Goal: Task Accomplishment & Management: Complete application form

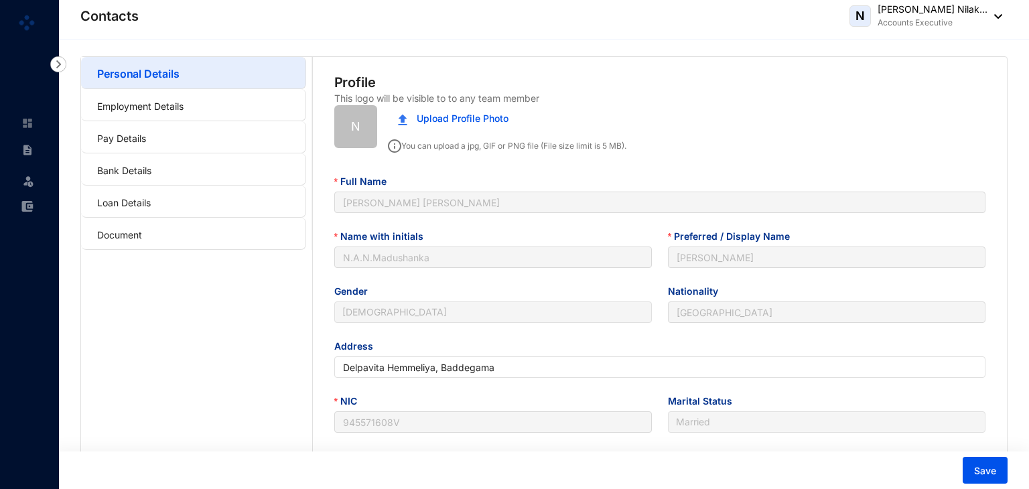
type input "[DATE]"
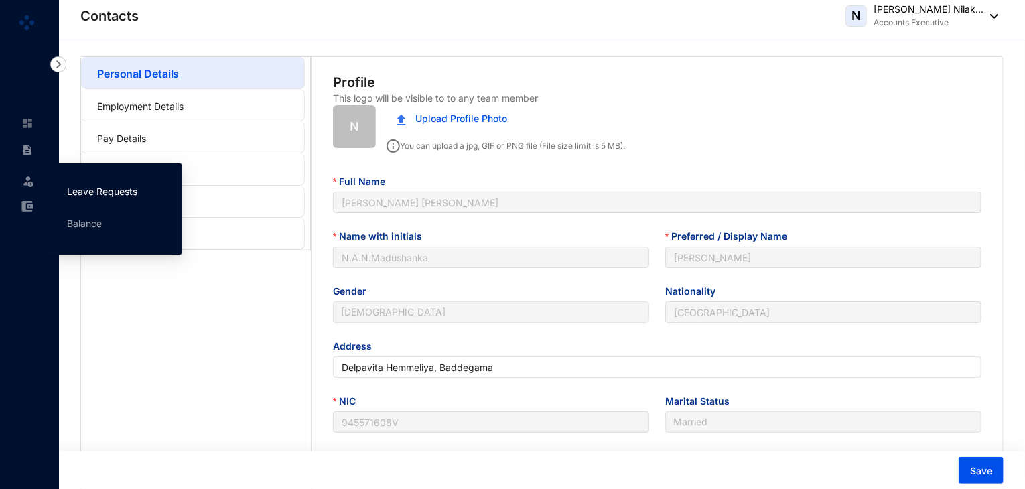
click at [98, 191] on link "Leave Requests" at bounding box center [102, 190] width 70 height 11
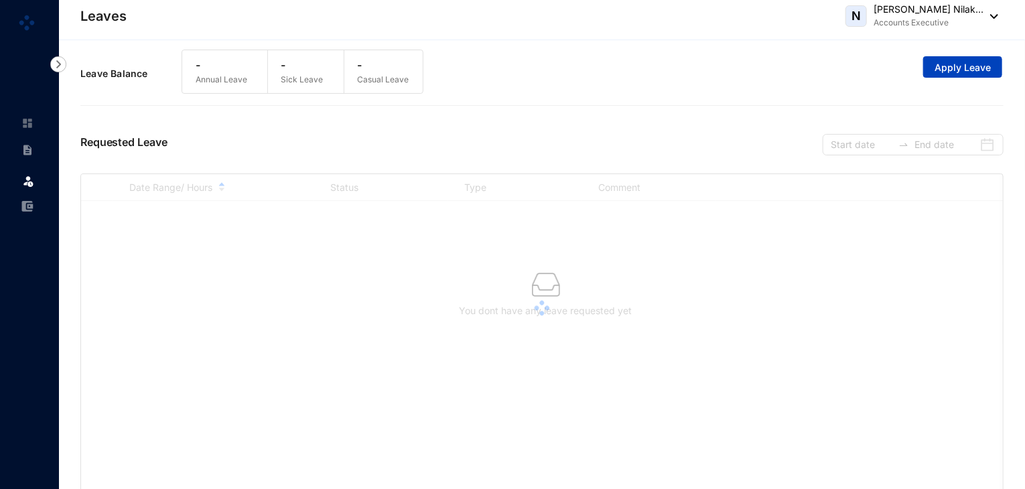
click at [946, 70] on span "Apply Leave" at bounding box center [962, 67] width 56 height 13
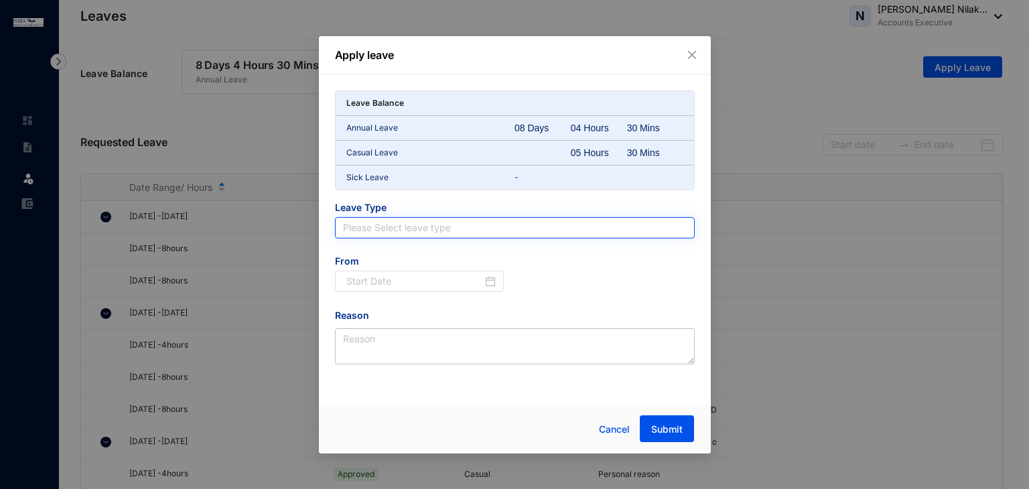
click at [372, 224] on input "search" at bounding box center [515, 228] width 344 height 20
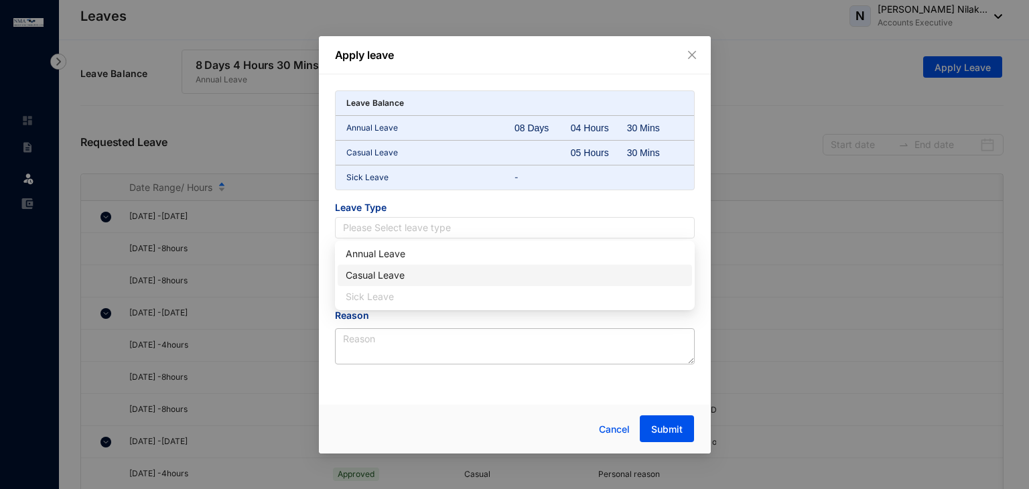
click at [365, 274] on div "Casual Leave" at bounding box center [515, 275] width 338 height 15
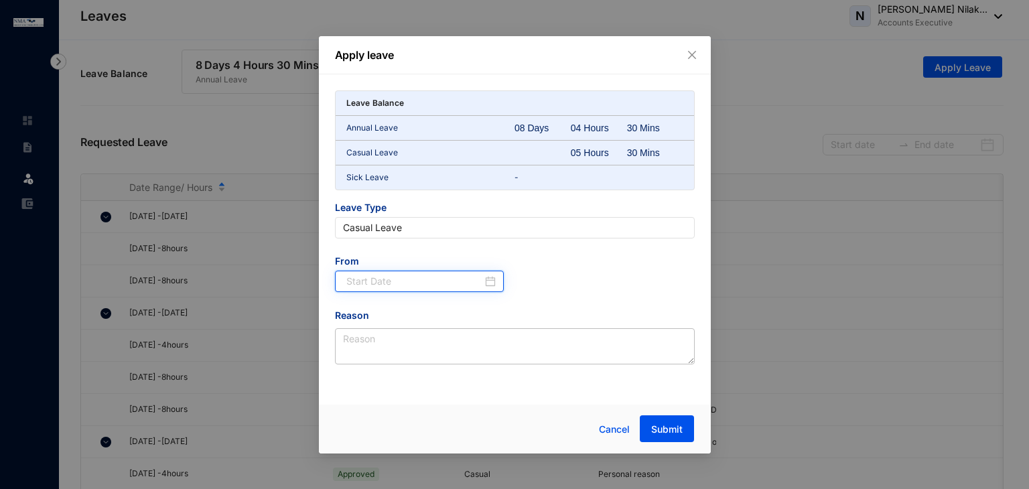
click at [368, 276] on input at bounding box center [414, 281] width 137 height 15
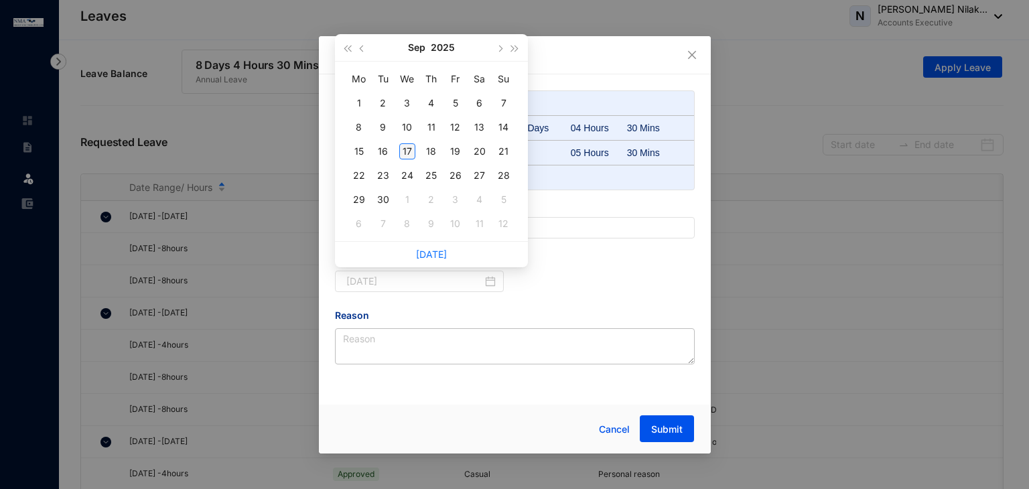
click at [410, 148] on div "17" at bounding box center [407, 151] width 16 height 16
type input "[DATE]"
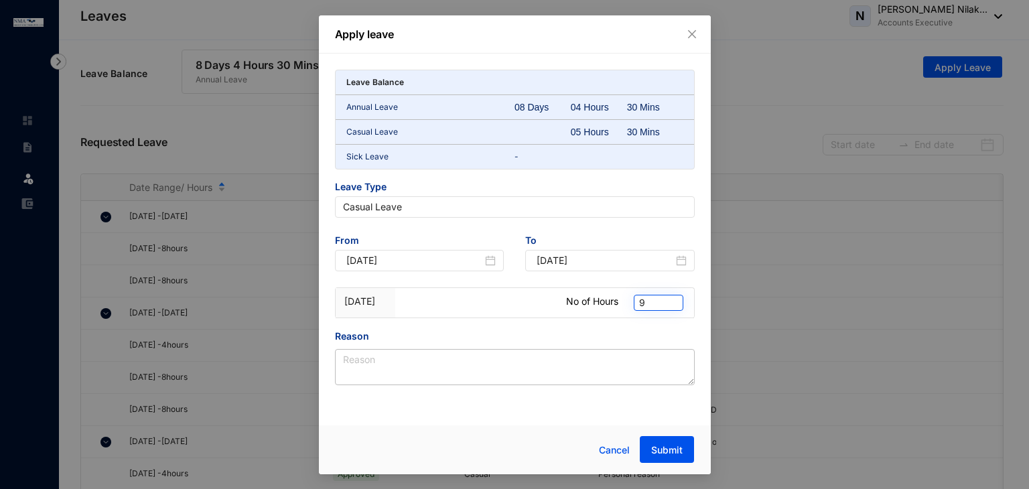
click at [637, 297] on div "9" at bounding box center [658, 303] width 50 height 16
click at [658, 231] on div "4.5" at bounding box center [658, 232] width 28 height 15
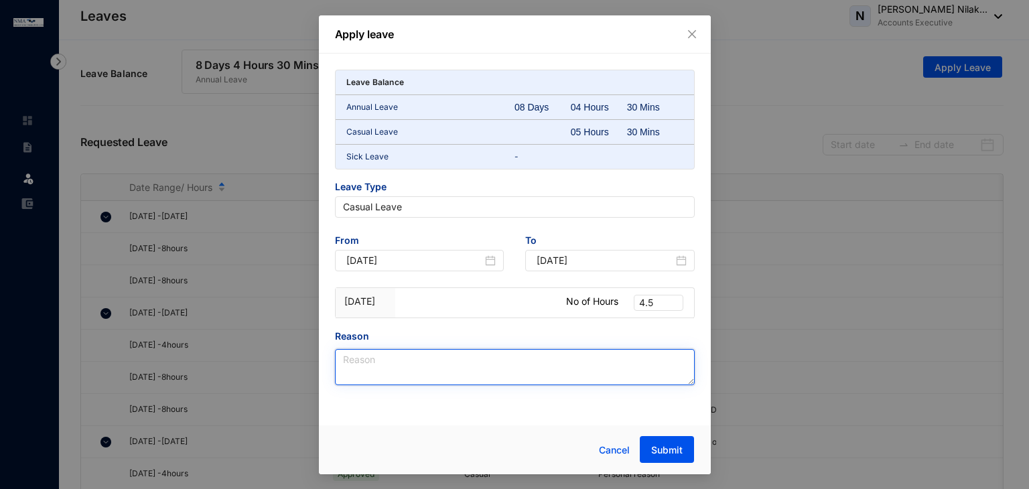
click at [372, 357] on textarea "Reason" at bounding box center [515, 367] width 360 height 36
